Goal: Task Accomplishment & Management: Manage account settings

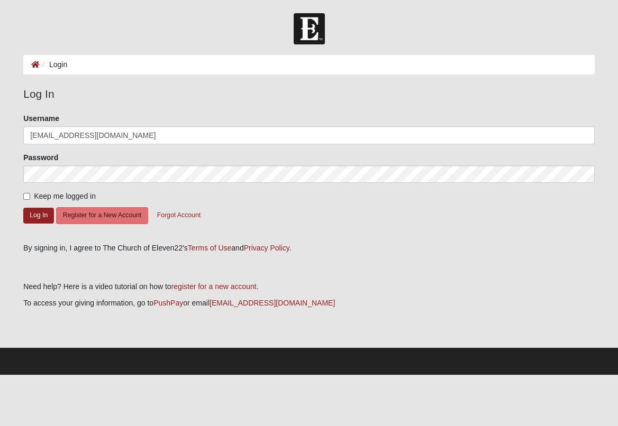
type input "[EMAIL_ADDRESS][DOMAIN_NAME]"
click at [26, 197] on input "Keep me logged in" at bounding box center [26, 196] width 7 height 7
checkbox input "true"
click at [38, 213] on button "Log In" at bounding box center [38, 215] width 31 height 15
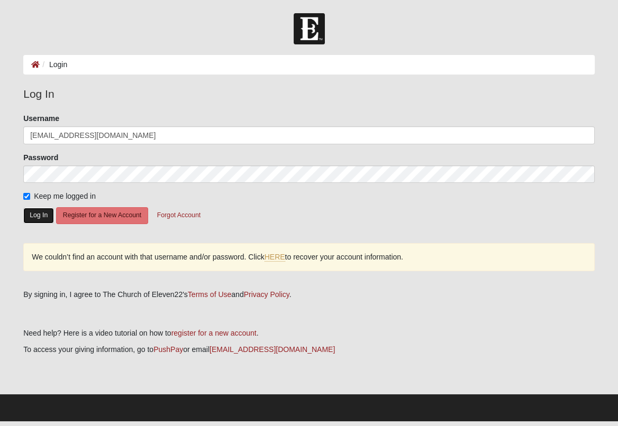
click at [38, 213] on button "Log In" at bounding box center [38, 215] width 31 height 15
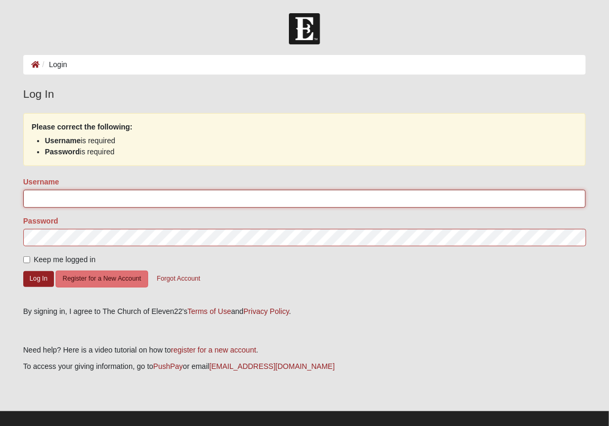
click at [38, 195] on input "Username" at bounding box center [304, 199] width 562 height 18
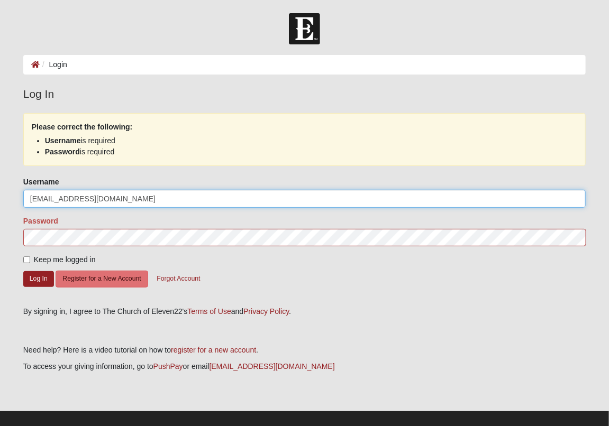
type input "smampre@yahoo.com"
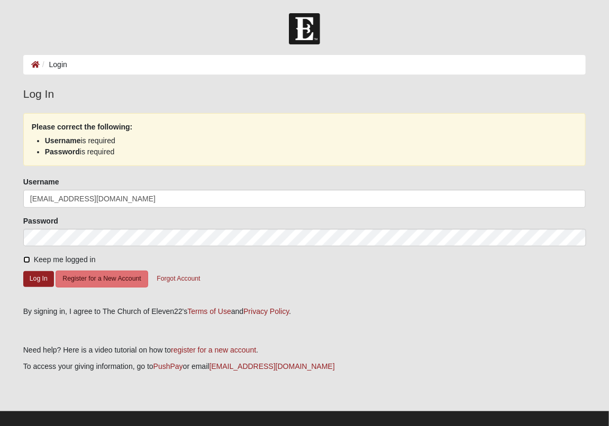
click at [25, 261] on input "Keep me logged in" at bounding box center [26, 259] width 7 height 7
checkbox input "true"
click at [34, 279] on button "Log In" at bounding box center [38, 278] width 31 height 15
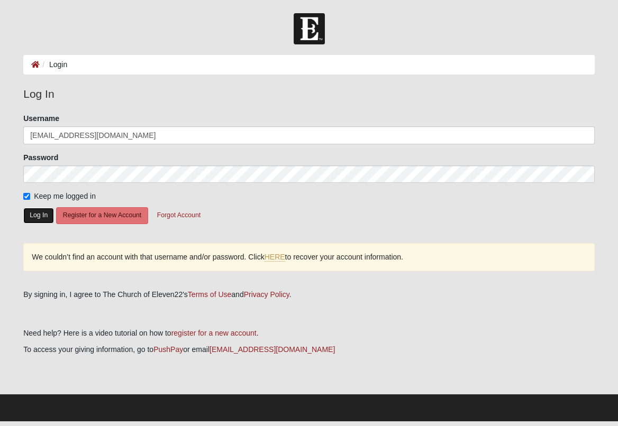
click at [38, 218] on button "Log In" at bounding box center [38, 215] width 31 height 15
click at [289, 290] on link "Privacy Policy" at bounding box center [266, 294] width 45 height 8
